Goal: Task Accomplishment & Management: Manage account settings

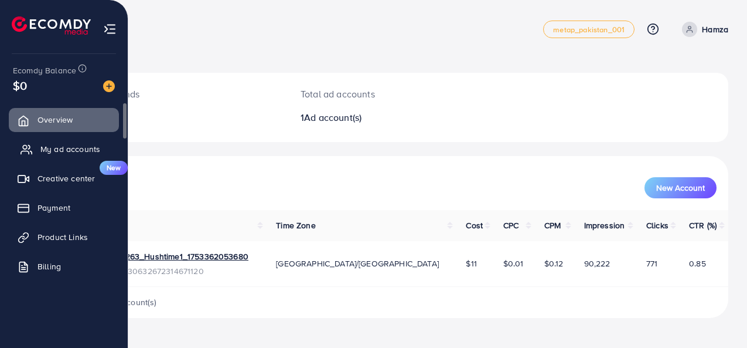
click at [43, 149] on span "My ad accounts" at bounding box center [70, 149] width 60 height 12
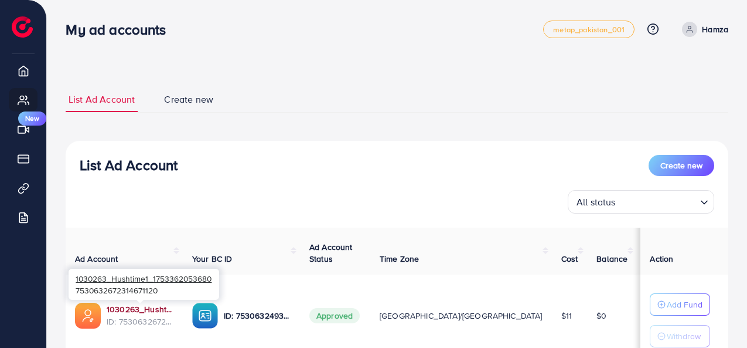
click at [124, 307] on link "1030263_Hushtime1_1753362053680" at bounding box center [140, 309] width 67 height 12
click at [128, 311] on link "1030263_Hushtime1_1753362053680" at bounding box center [140, 309] width 67 height 12
click at [135, 312] on link "1030263_Hushtime1_1753362053680" at bounding box center [140, 309] width 67 height 12
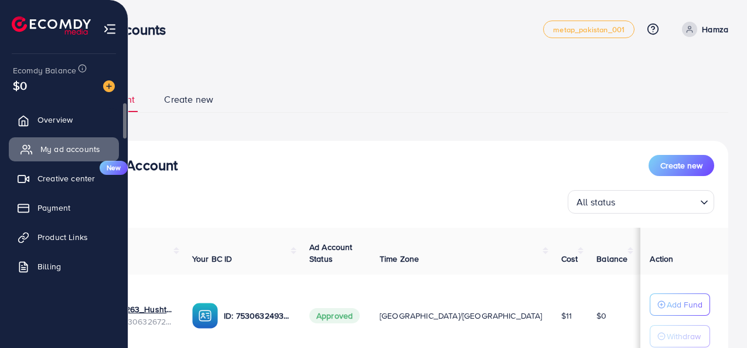
click at [46, 153] on span "My ad accounts" at bounding box center [70, 149] width 60 height 12
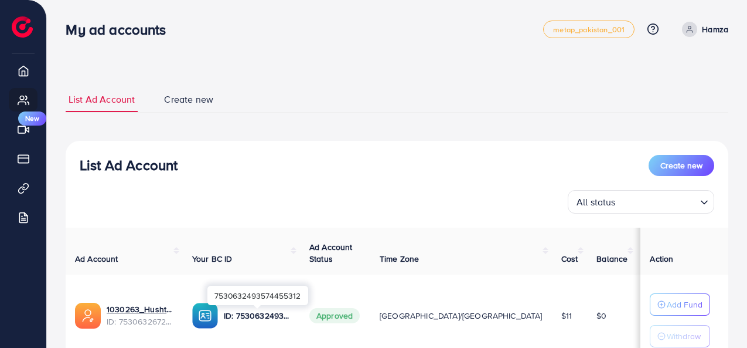
click at [238, 318] on p "ID: 7530632493574455312" at bounding box center [257, 315] width 67 height 14
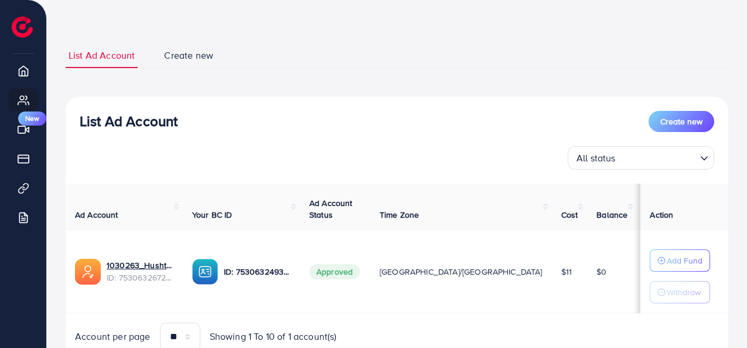
scroll to position [97, 0]
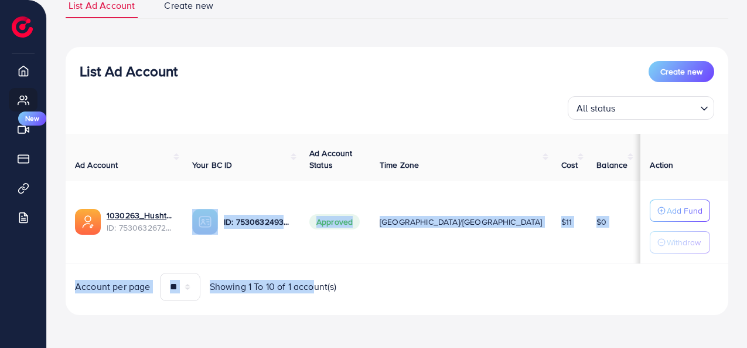
drag, startPoint x: 226, startPoint y: 260, endPoint x: 316, endPoint y: 263, distance: 89.7
click at [316, 263] on div "Ad Account Your BC ID Ad Account Status Time Zone Cost Balance Auto top-up Thre…" at bounding box center [397, 217] width 663 height 167
click at [291, 248] on td "ID: 7530632493574455312" at bounding box center [241, 222] width 117 height 83
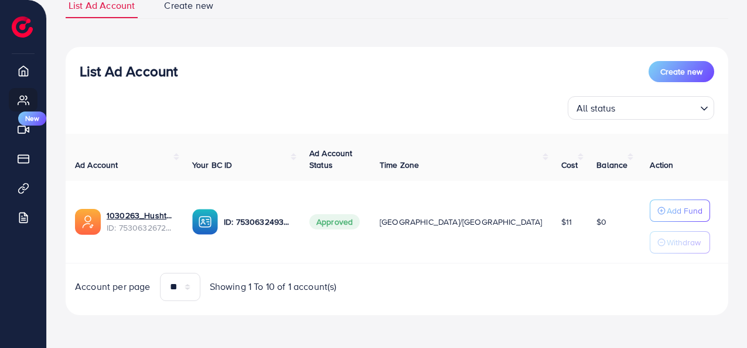
scroll to position [0, 33]
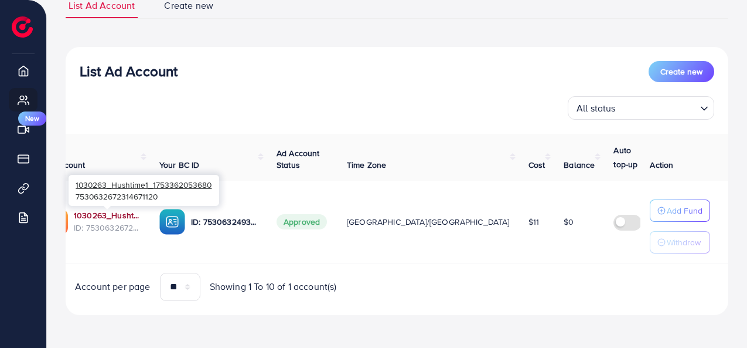
click at [108, 217] on link "1030263_Hushtime1_1753362053680" at bounding box center [107, 215] width 67 height 12
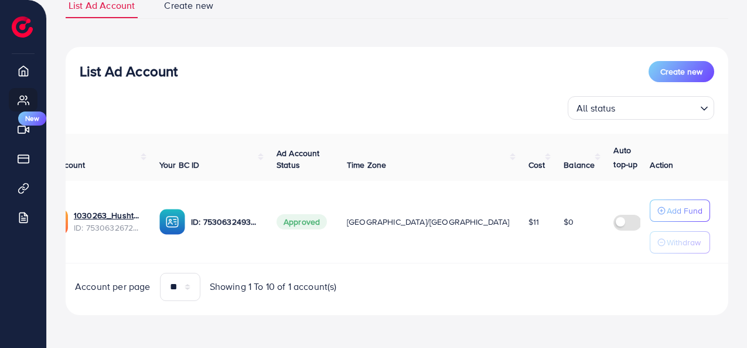
click at [441, 302] on div "List Ad Account Create new All status Loading... Ad Account Your BC ID Ad Accou…" at bounding box center [397, 181] width 663 height 268
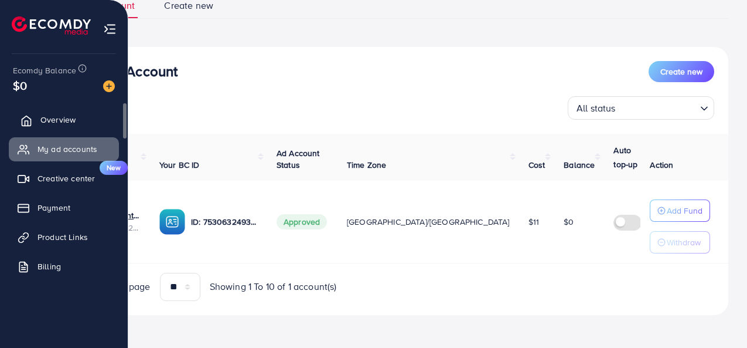
click at [45, 117] on span "Overview" at bounding box center [57, 120] width 35 height 12
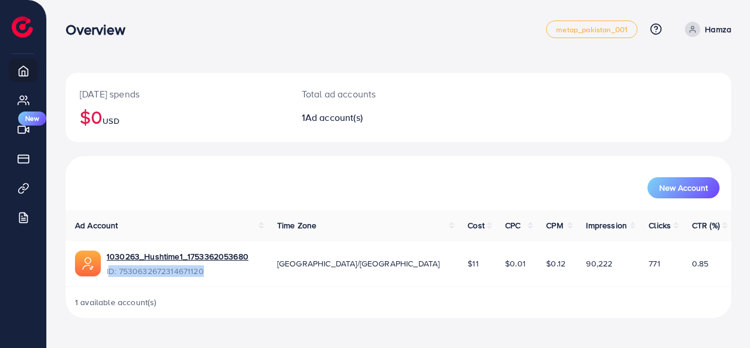
drag, startPoint x: 109, startPoint y: 274, endPoint x: 216, endPoint y: 282, distance: 107.0
click at [216, 282] on td "1030263_Hushtime1_1753362053680 ID: 7530632672314671120" at bounding box center [167, 264] width 202 height 46
click at [458, 281] on td "$11" at bounding box center [477, 264] width 38 height 46
click at [689, 187] on span "New Account" at bounding box center [683, 187] width 49 height 8
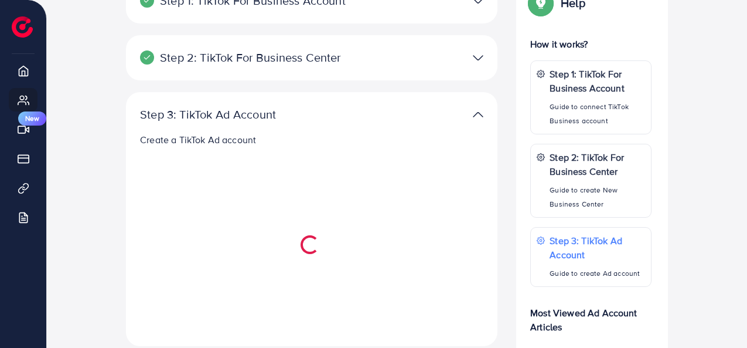
scroll to position [137, 0]
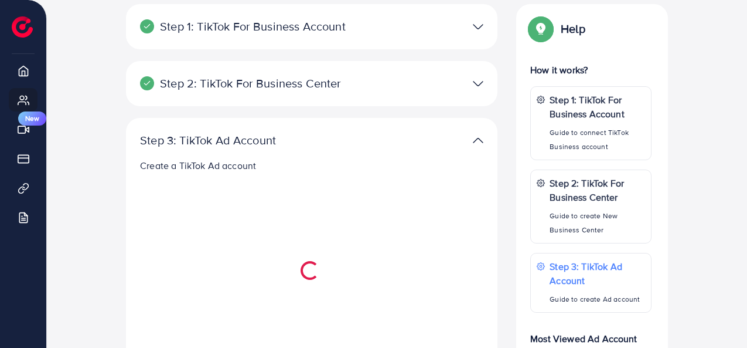
click at [478, 84] on img at bounding box center [478, 83] width 11 height 17
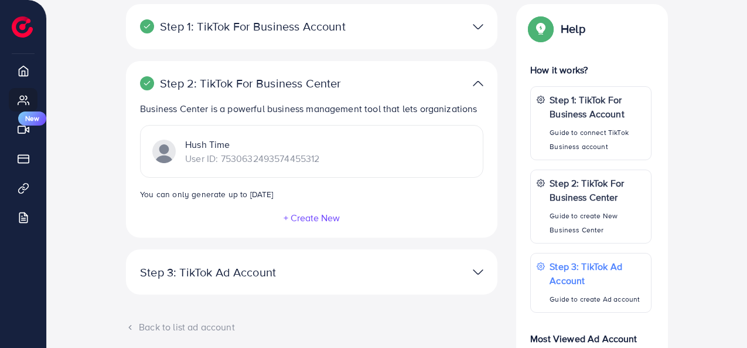
click at [304, 216] on button "+ Create New" at bounding box center [311, 217] width 57 height 11
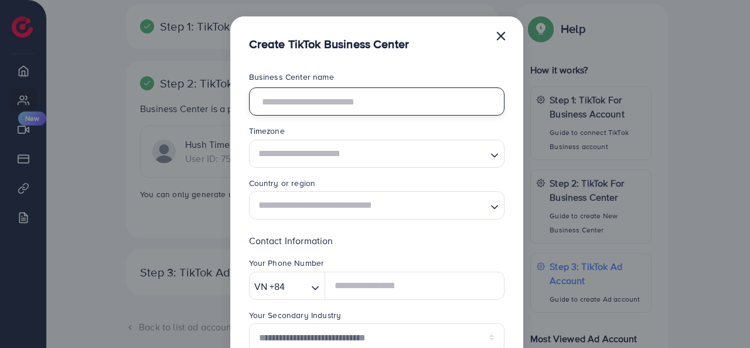
click at [284, 105] on input "text" at bounding box center [377, 101] width 256 height 28
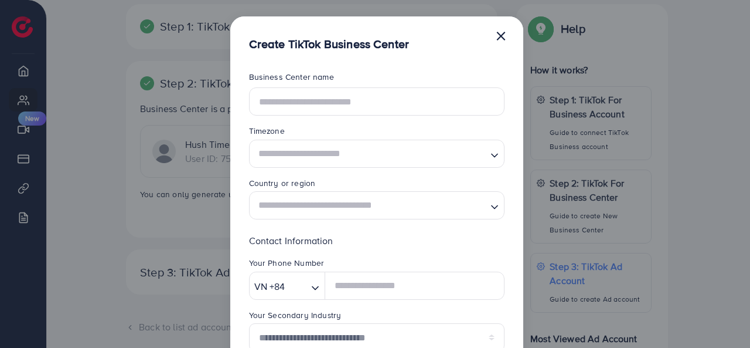
click at [125, 236] on div "**********" at bounding box center [375, 174] width 750 height 348
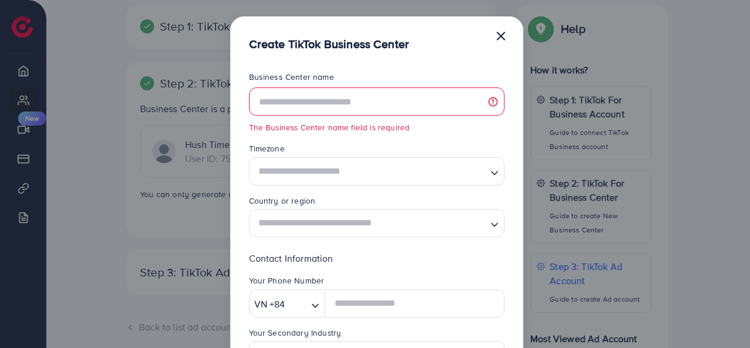
click at [500, 38] on button "×" at bounding box center [501, 34] width 12 height 23
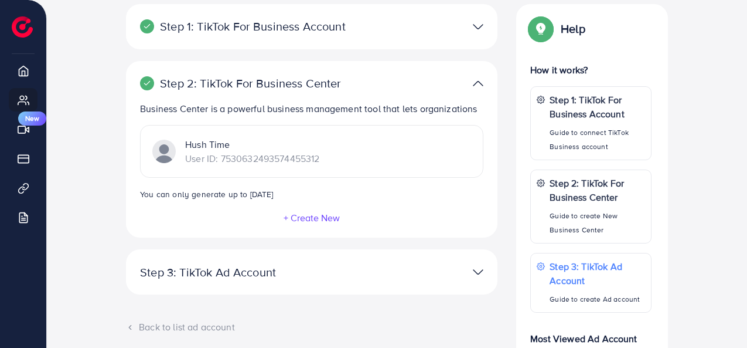
click at [202, 145] on p "Hush Time" at bounding box center [252, 144] width 134 height 14
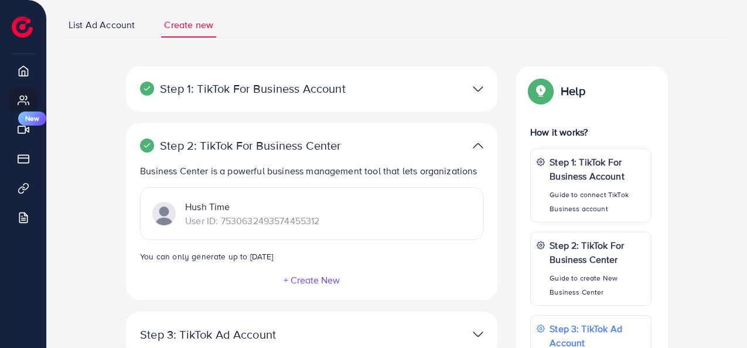
scroll to position [49, 0]
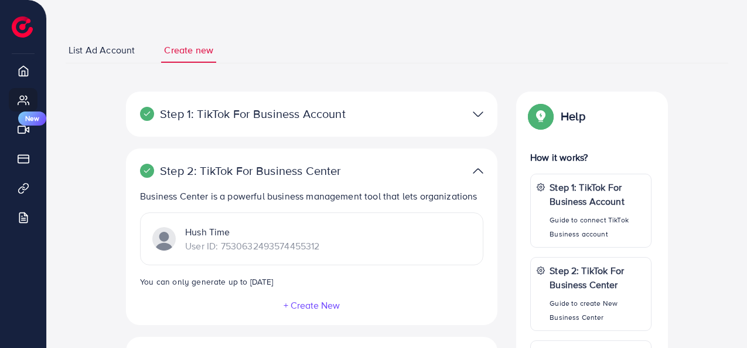
drag, startPoint x: 190, startPoint y: 228, endPoint x: 258, endPoint y: 231, distance: 68.0
click at [258, 231] on p "Hush Time" at bounding box center [252, 231] width 134 height 14
click at [325, 223] on div "Hush Time User ID: 7530632493574455312" at bounding box center [311, 238] width 343 height 53
click at [484, 170] on div at bounding box center [432, 170] width 121 height 17
click at [479, 170] on img at bounding box center [478, 170] width 11 height 17
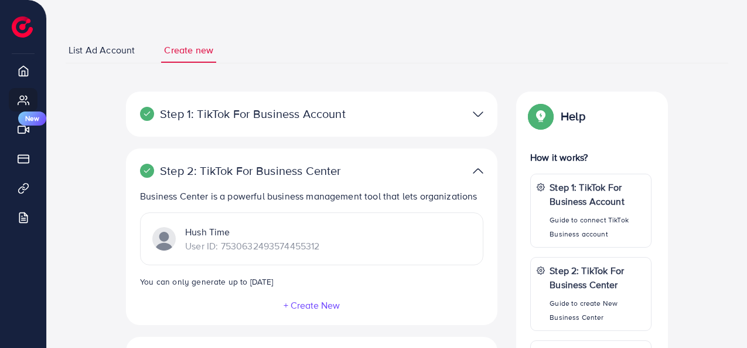
click at [477, 105] on img at bounding box center [478, 113] width 11 height 17
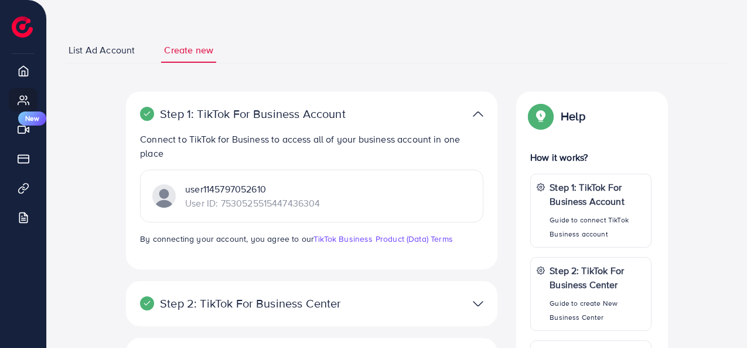
click at [466, 101] on div "Step 1: TikTok For Business Account Connect to TikTok for Business to access al…" at bounding box center [312, 180] width 372 height 178
